Goal: Task Accomplishment & Management: Manage account settings

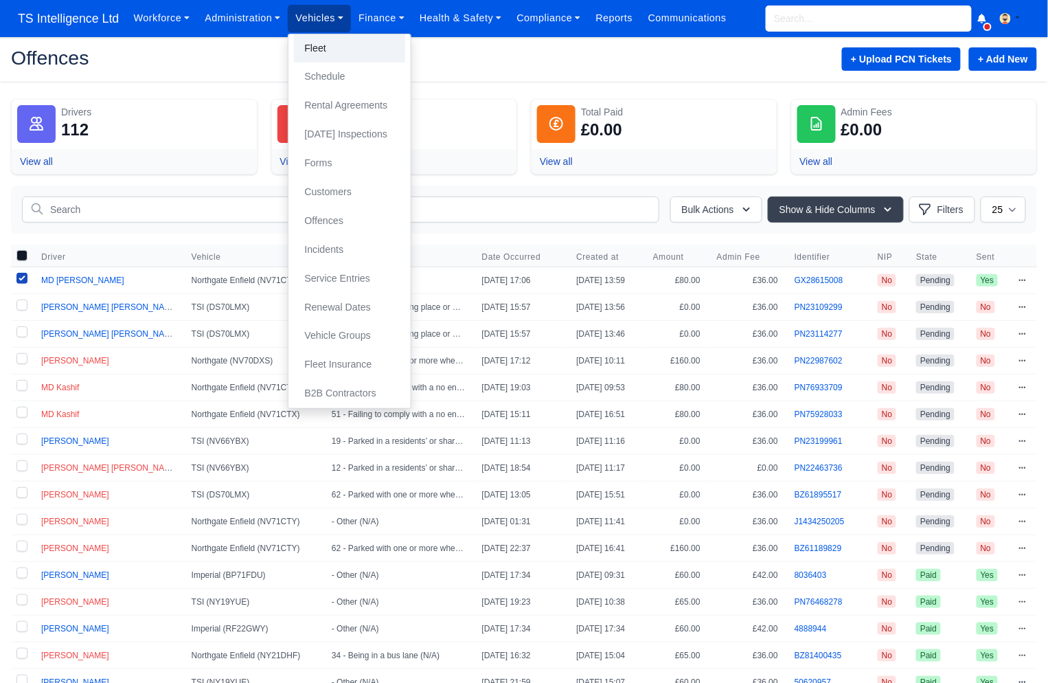
click at [322, 50] on link "Fleet" at bounding box center [349, 48] width 111 height 29
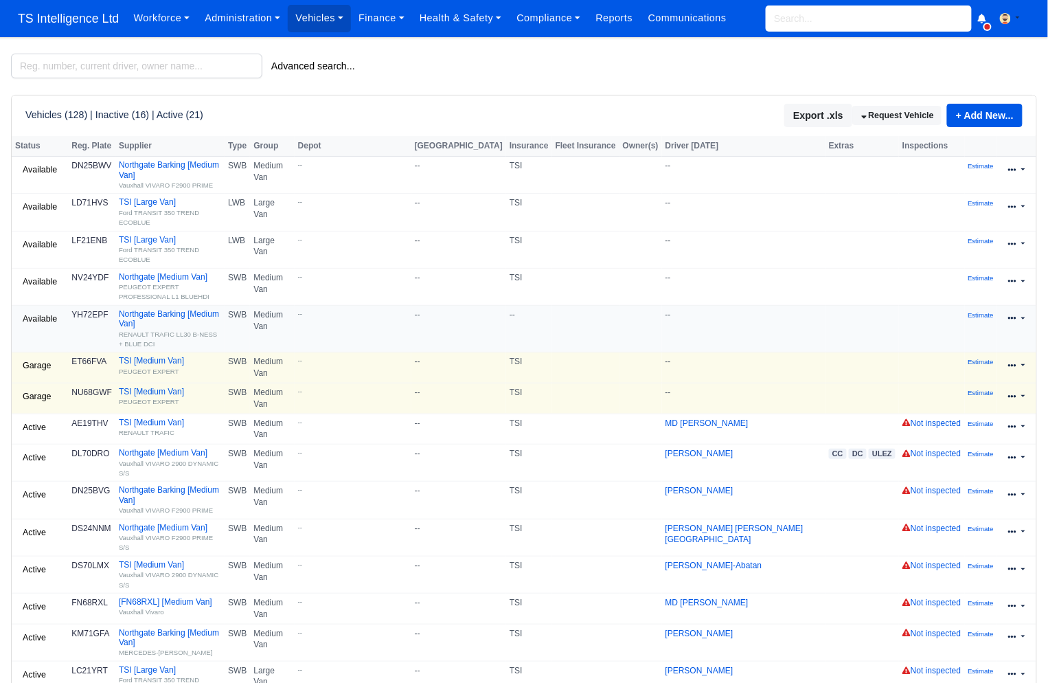
click at [1012, 317] on icon at bounding box center [1012, 318] width 8 height 3
click at [962, 352] on link "Edit" at bounding box center [972, 361] width 122 height 19
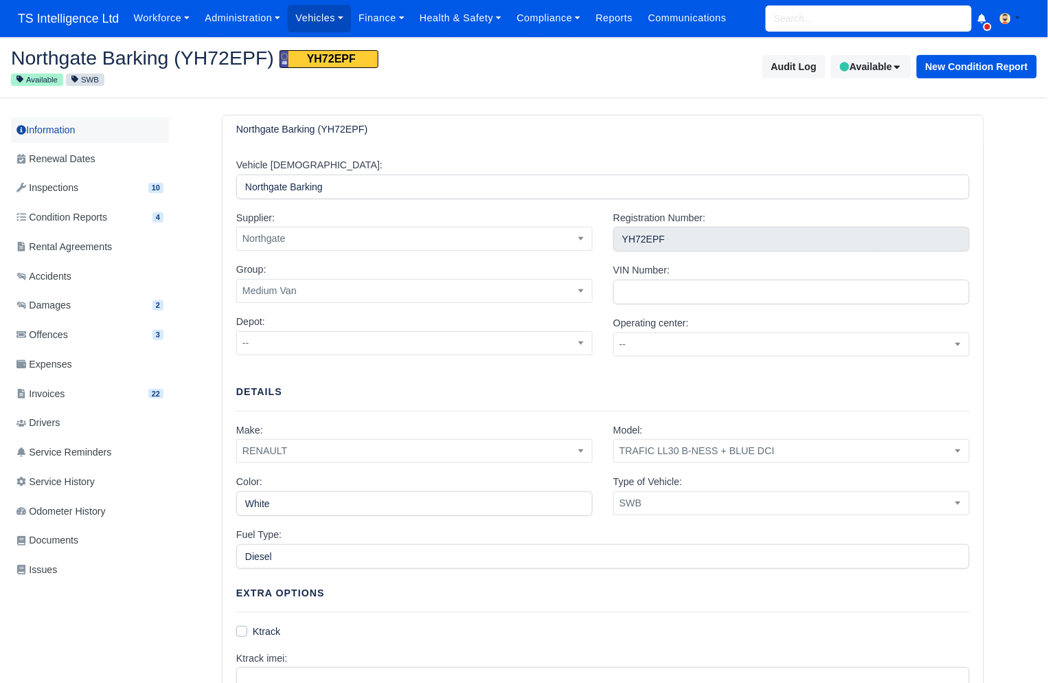
click at [71, 124] on link "Information" at bounding box center [90, 129] width 158 height 25
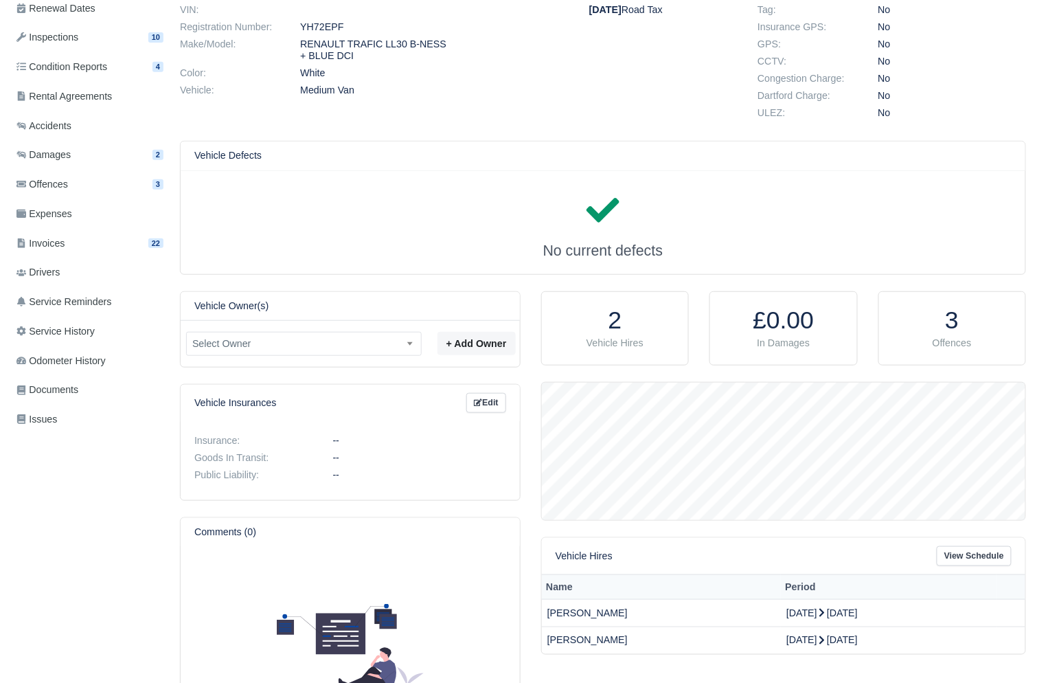
scroll to position [137, 484]
click at [492, 404] on link "Edit" at bounding box center [486, 402] width 40 height 20
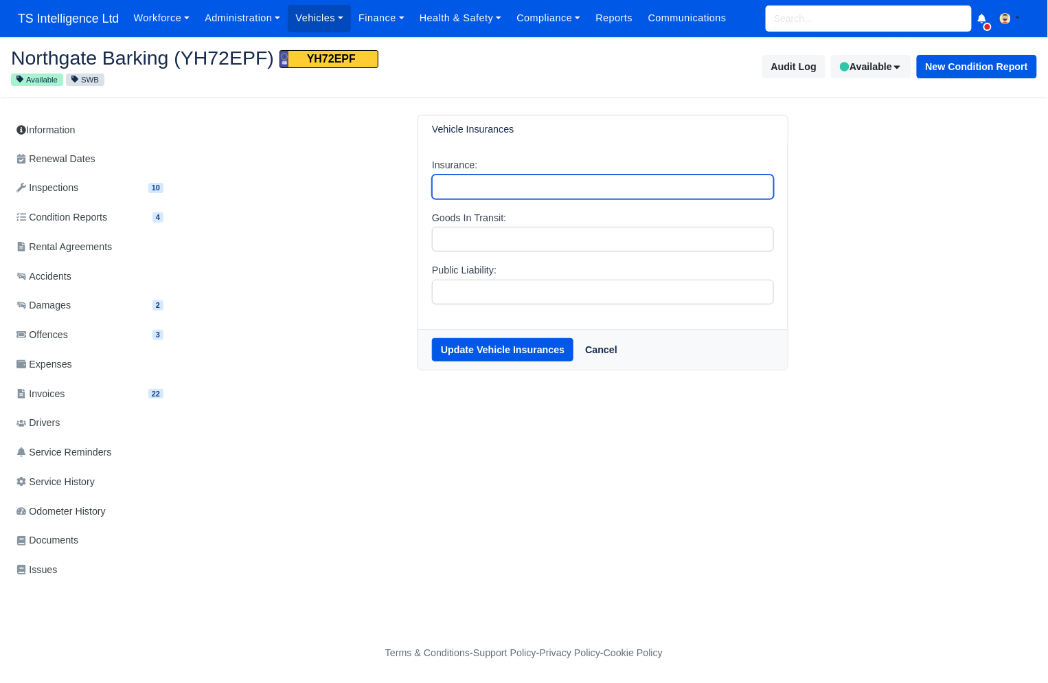
click at [482, 193] on input "Insurance:" at bounding box center [603, 186] width 342 height 25
type input "TSI"
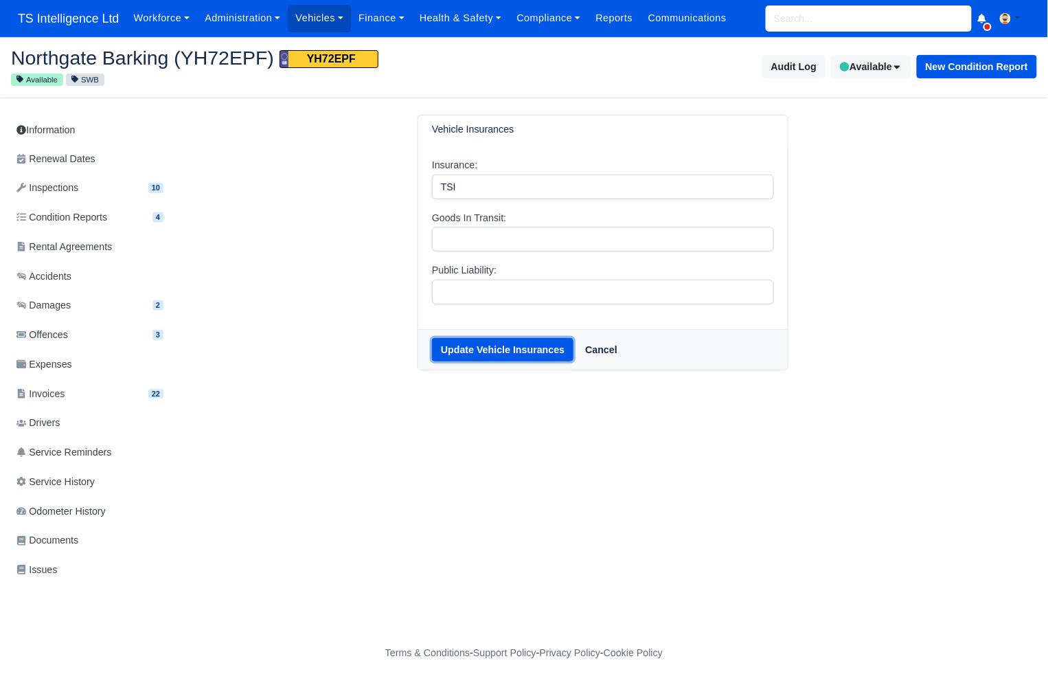
click at [503, 346] on button "Update Vehicle Insurances" at bounding box center [502, 349] width 141 height 23
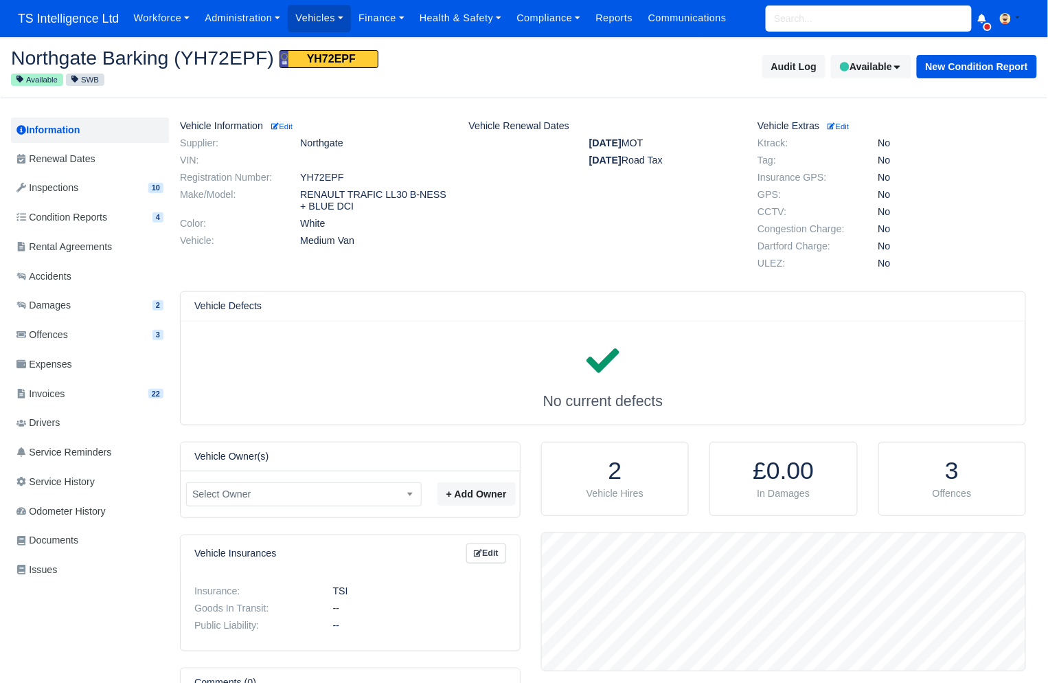
scroll to position [137, 484]
click at [332, 21] on link "Vehicles" at bounding box center [319, 18] width 63 height 27
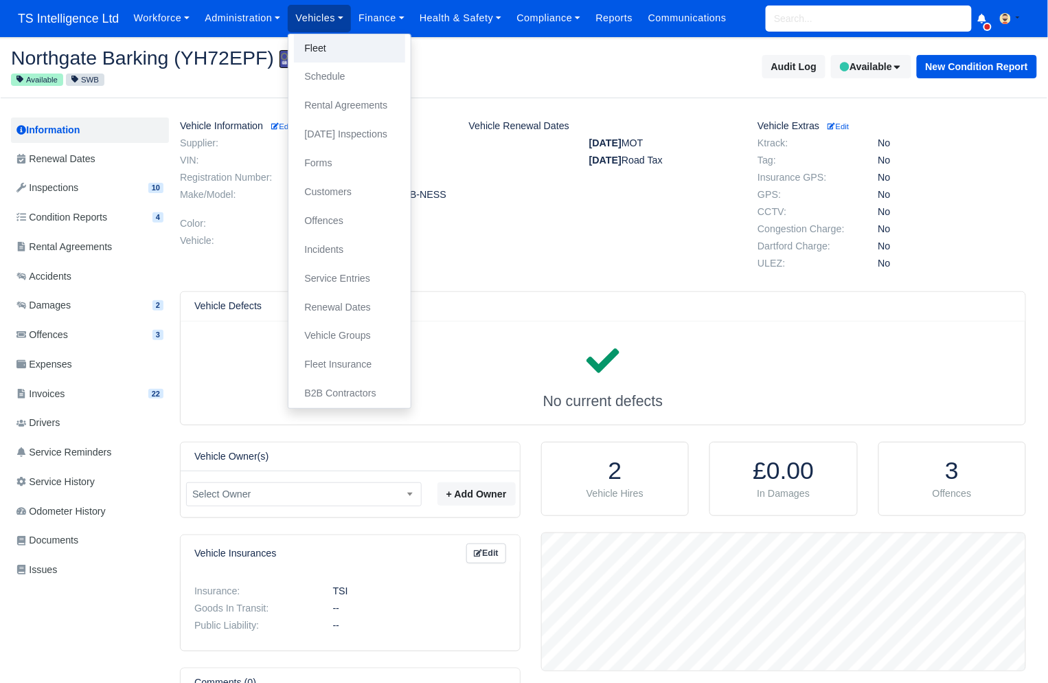
click at [329, 44] on link "Fleet" at bounding box center [349, 48] width 111 height 29
